Goal: Task Accomplishment & Management: Complete application form

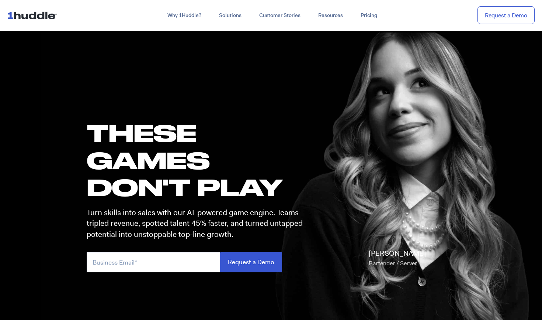
click at [151, 256] on input "email" at bounding box center [154, 262] width 134 height 20
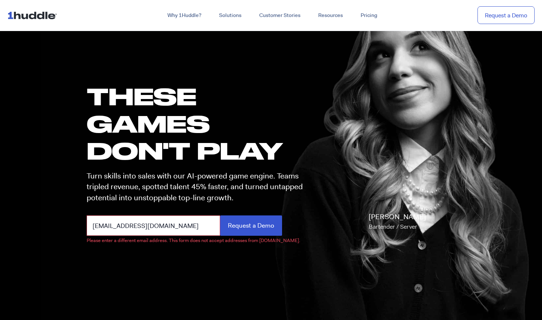
scroll to position [37, 0]
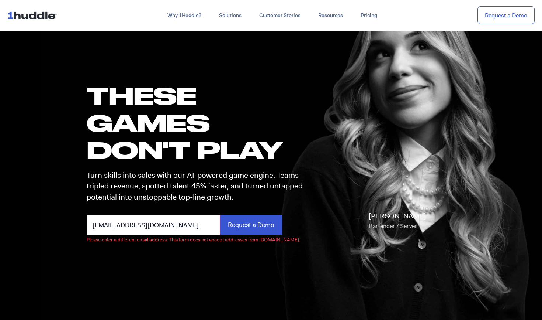
click at [182, 227] on input "briemart003@gmail.com" at bounding box center [154, 224] width 134 height 20
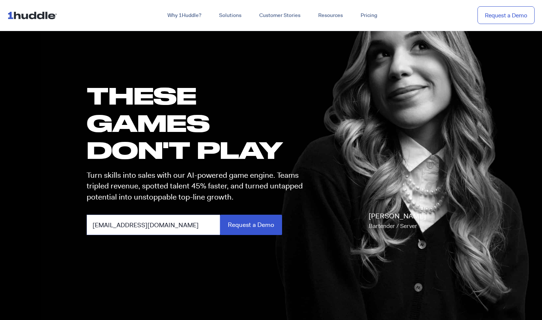
type input "briemart003@gmail.com"
click at [251, 224] on input "Request a Demo" at bounding box center [251, 224] width 62 height 20
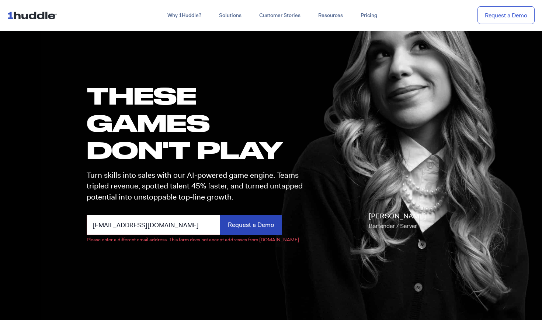
click at [248, 226] on input "Request a Demo" at bounding box center [251, 224] width 62 height 20
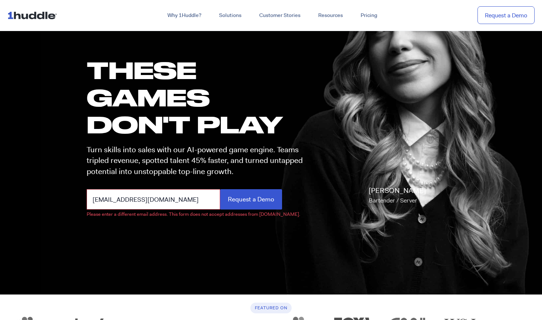
scroll to position [61, 0]
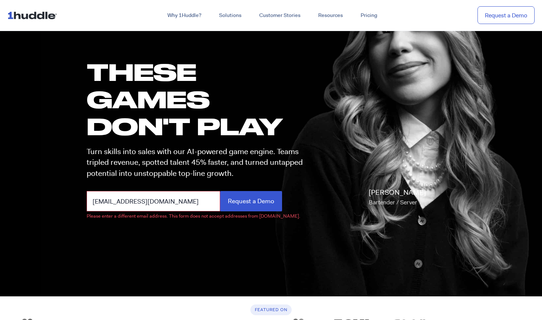
click at [199, 199] on input "briemart003@gmail.com" at bounding box center [154, 201] width 134 height 20
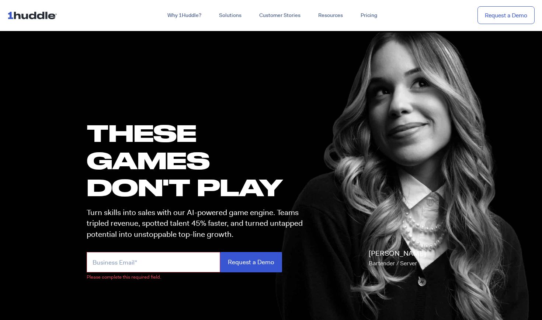
scroll to position [0, 0]
click at [37, 15] on img at bounding box center [33, 15] width 53 height 14
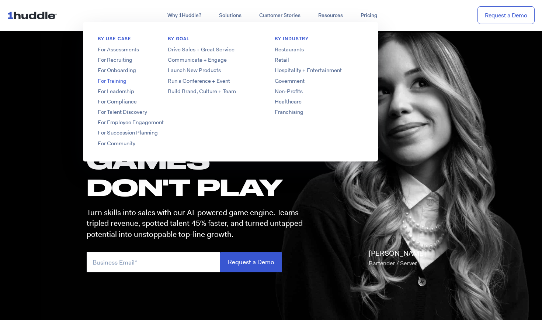
click at [122, 82] on link "For Training" at bounding box center [142, 81] width 118 height 8
